Goal: Task Accomplishment & Management: Manage account settings

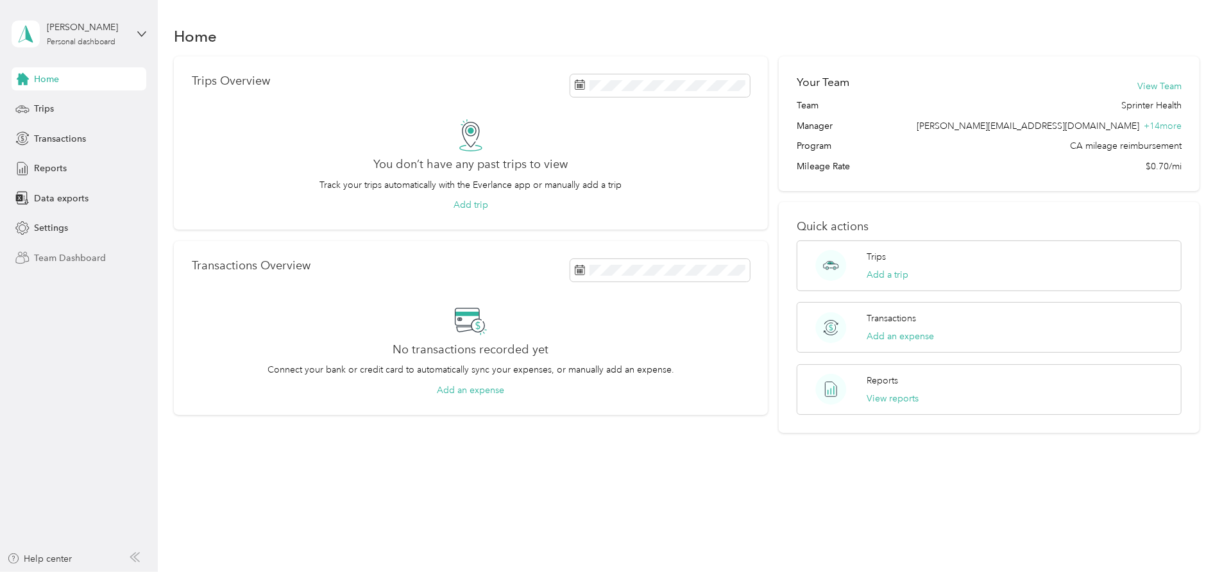
click at [66, 266] on div "Team Dashboard" at bounding box center [79, 257] width 135 height 23
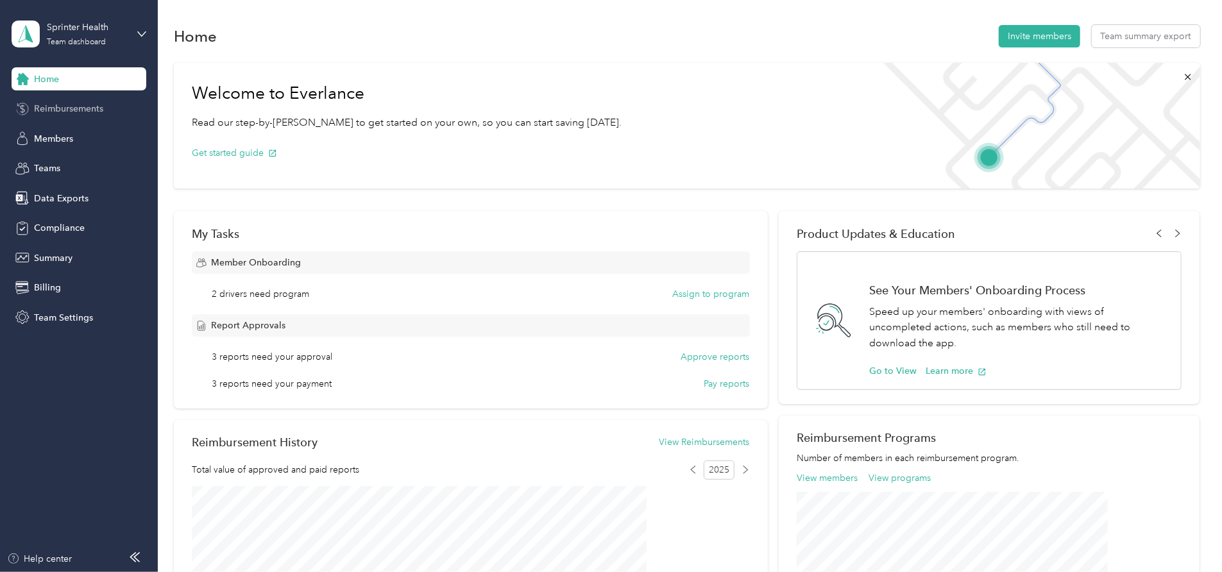
click at [87, 117] on div "Reimbursements" at bounding box center [79, 109] width 135 height 23
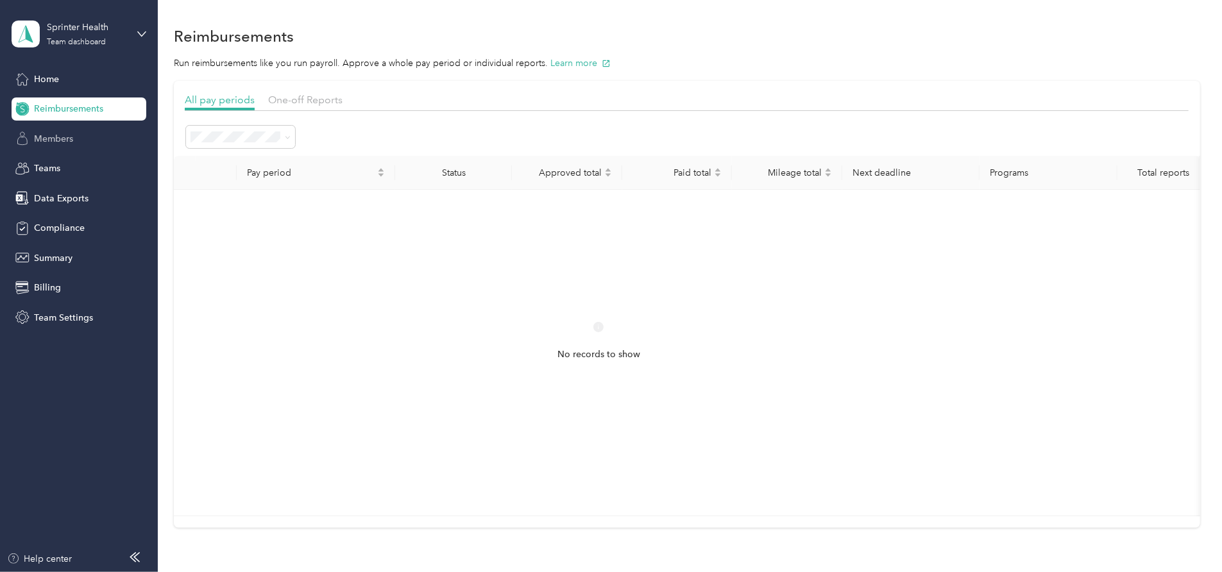
click at [80, 141] on div "Members" at bounding box center [79, 138] width 135 height 23
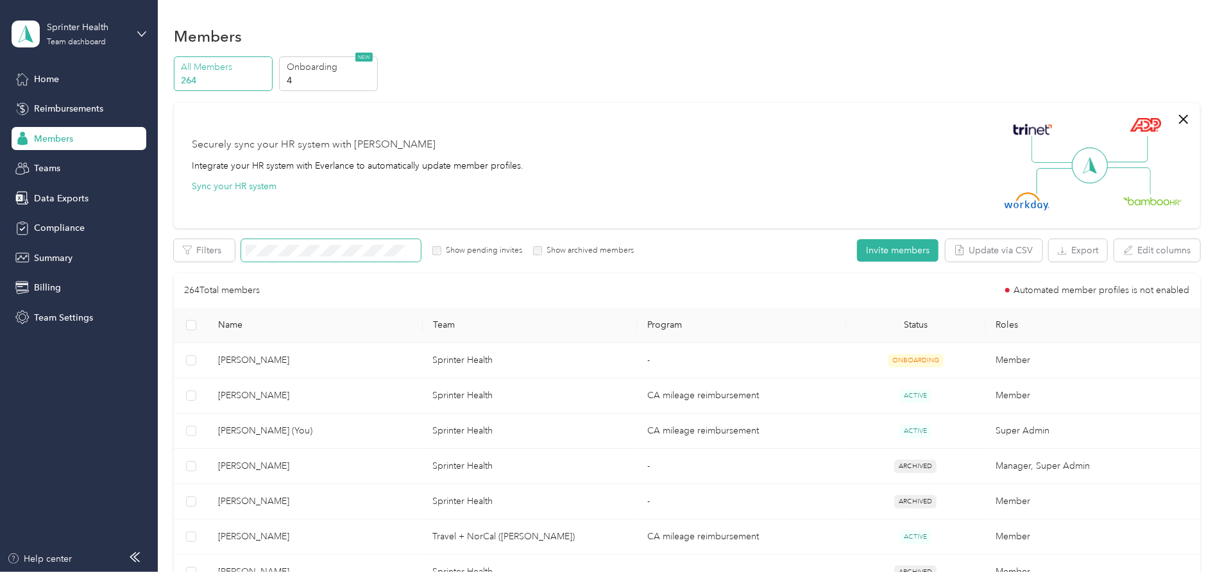
click at [421, 244] on span at bounding box center [331, 250] width 180 height 22
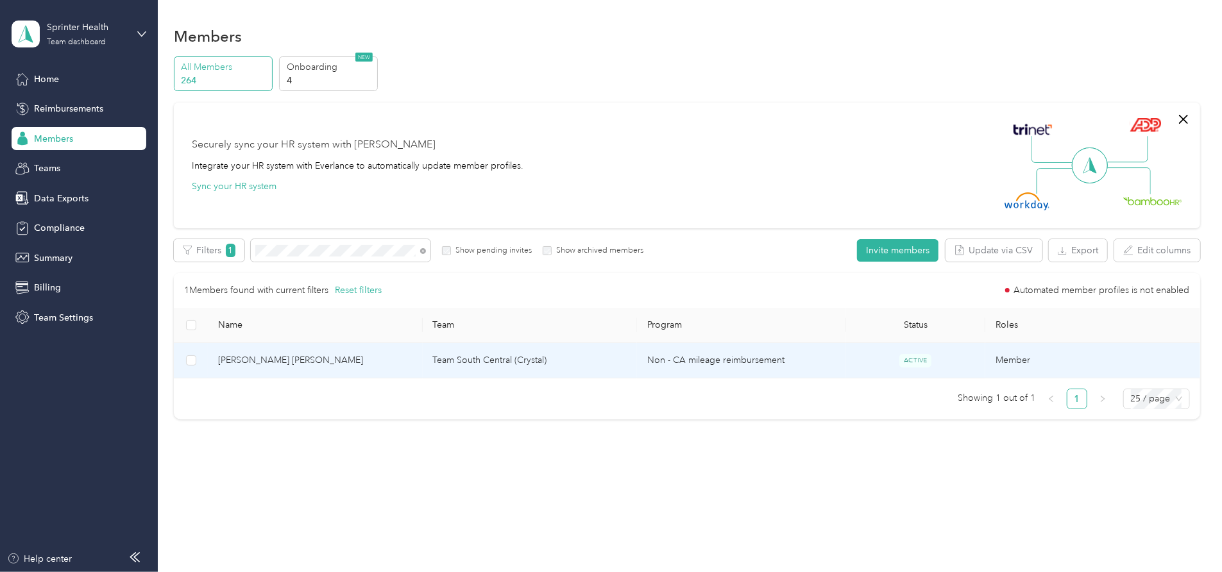
click at [502, 366] on td "Team South Central (Crystal)" at bounding box center [530, 360] width 214 height 35
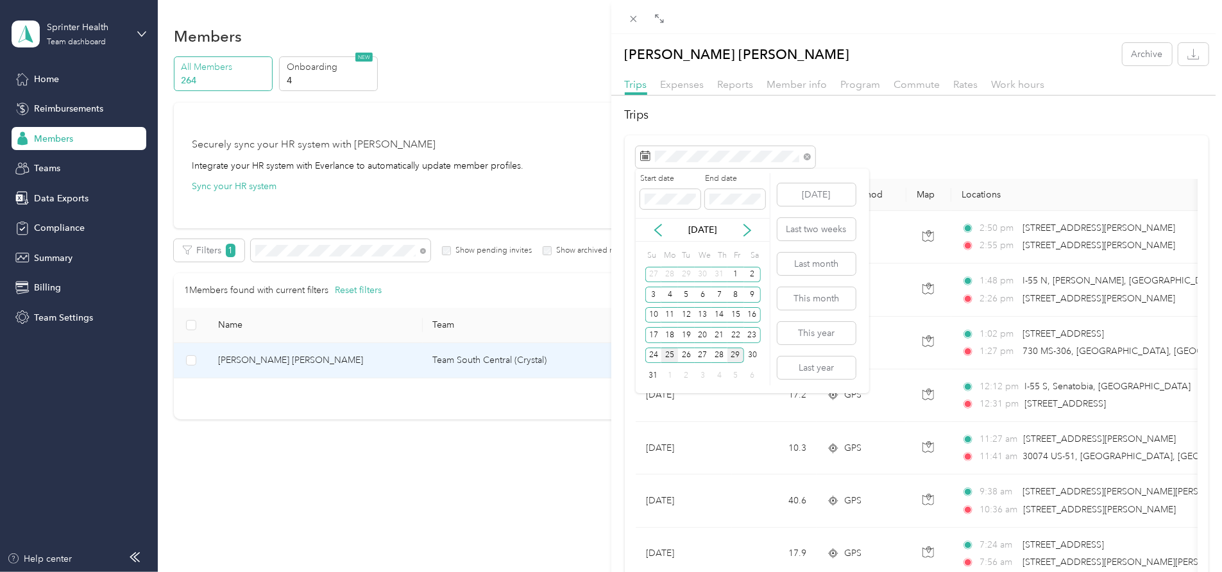
click at [661, 353] on div "25" at bounding box center [669, 356] width 17 height 16
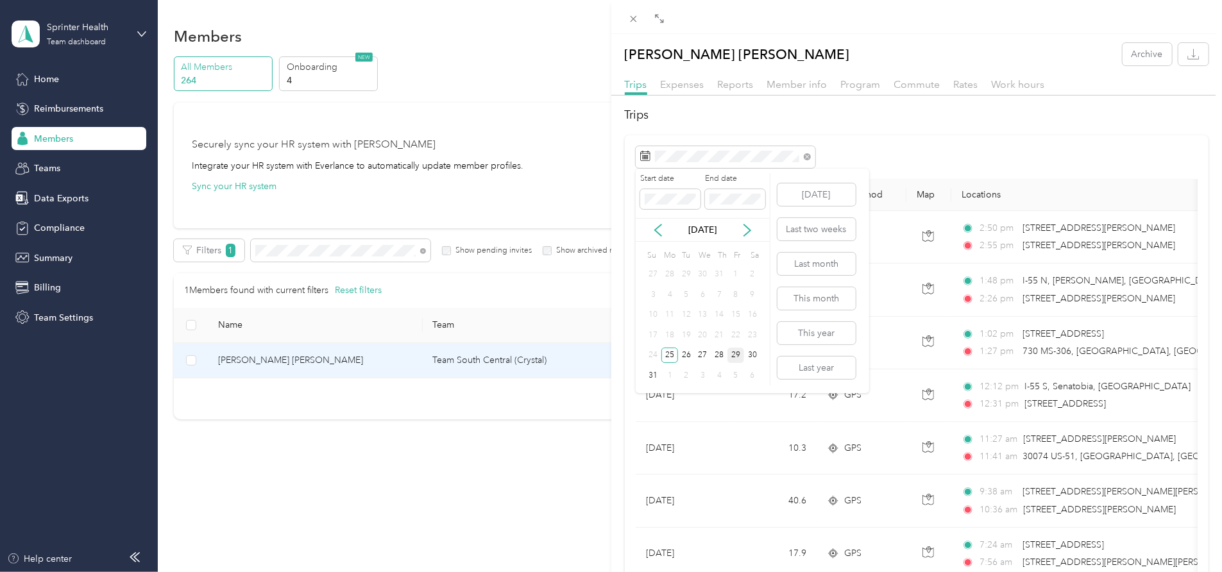
click at [654, 354] on div "24" at bounding box center [653, 356] width 17 height 16
click at [736, 350] on div "29" at bounding box center [735, 356] width 17 height 16
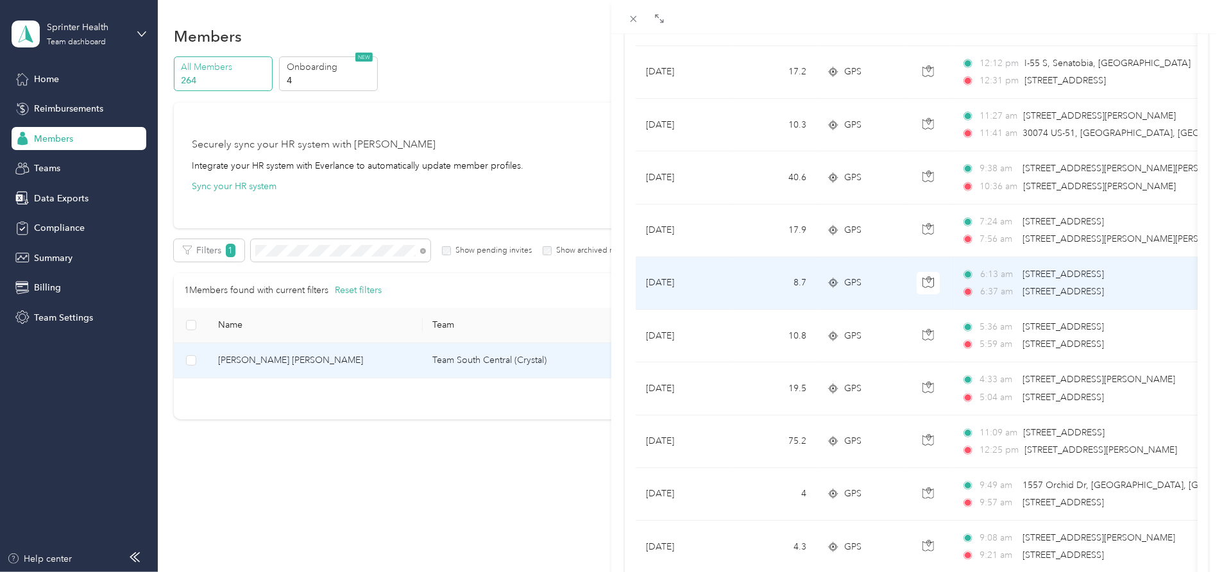
scroll to position [301, 0]
